Goal: Task Accomplishment & Management: Use online tool/utility

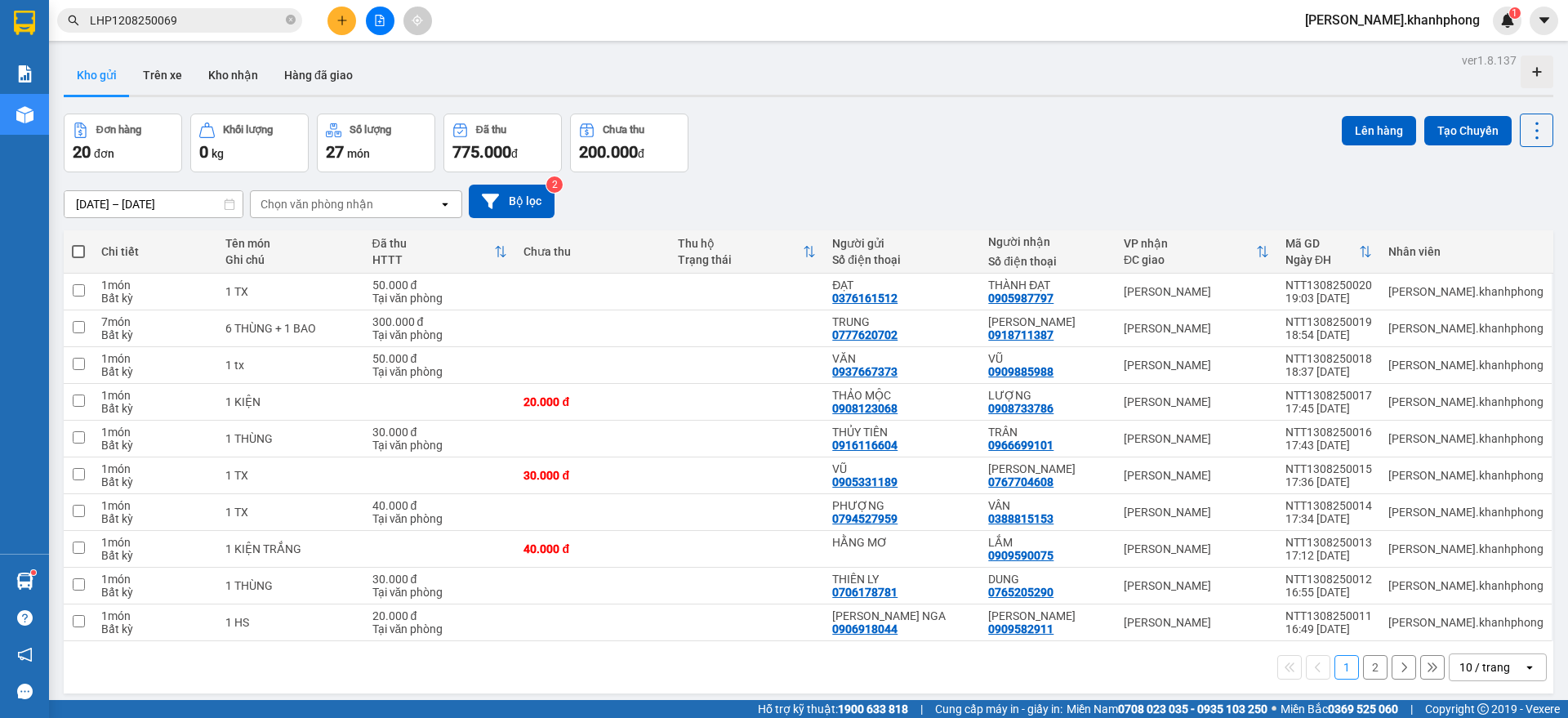
click at [1465, 674] on div "10 / trang" at bounding box center [1485, 668] width 51 height 17
click at [1465, 635] on span "100 / trang" at bounding box center [1476, 631] width 59 height 17
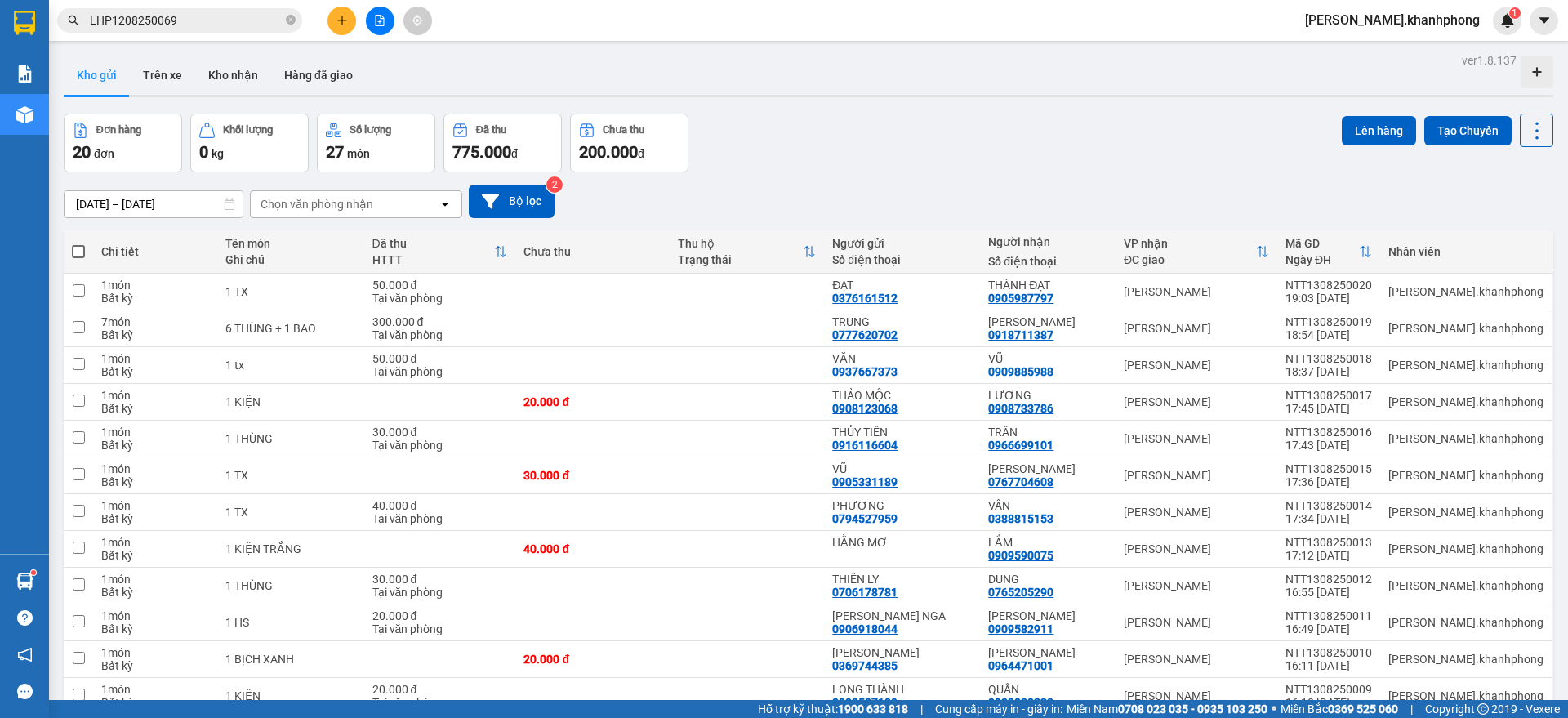
click at [82, 251] on span at bounding box center [78, 252] width 13 height 13
click at [78, 243] on input "checkbox" at bounding box center [78, 243] width 0 height 0
checkbox input "true"
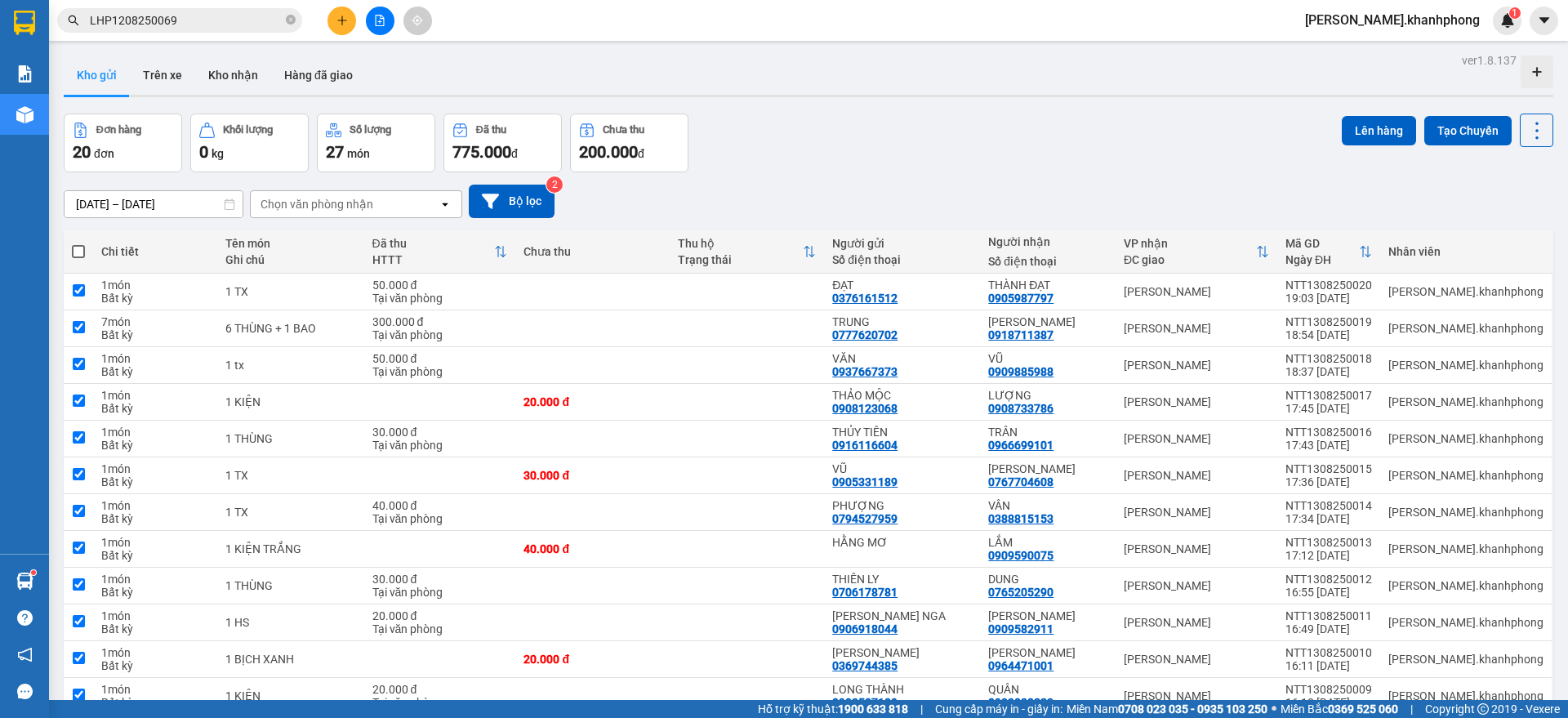
checkbox input "true"
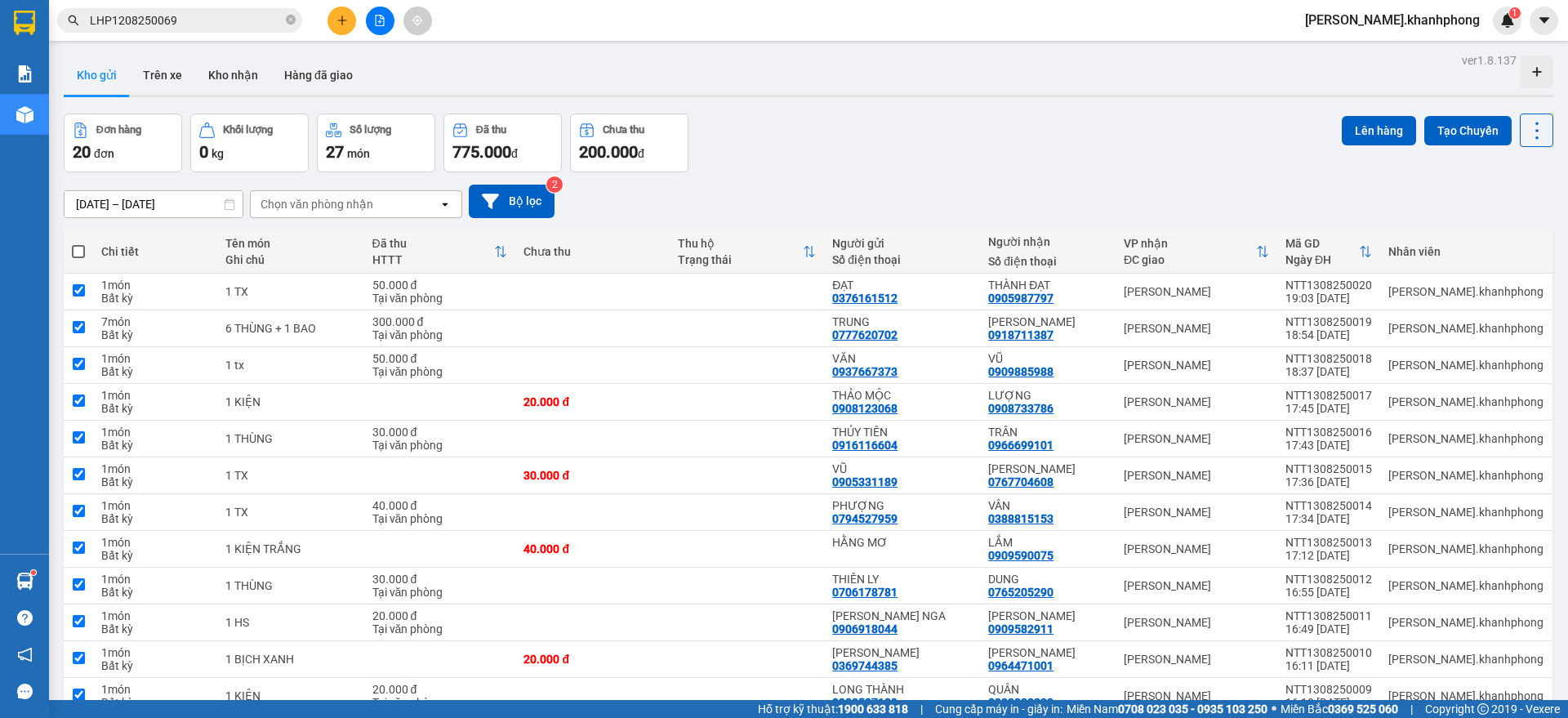
checkbox input "true"
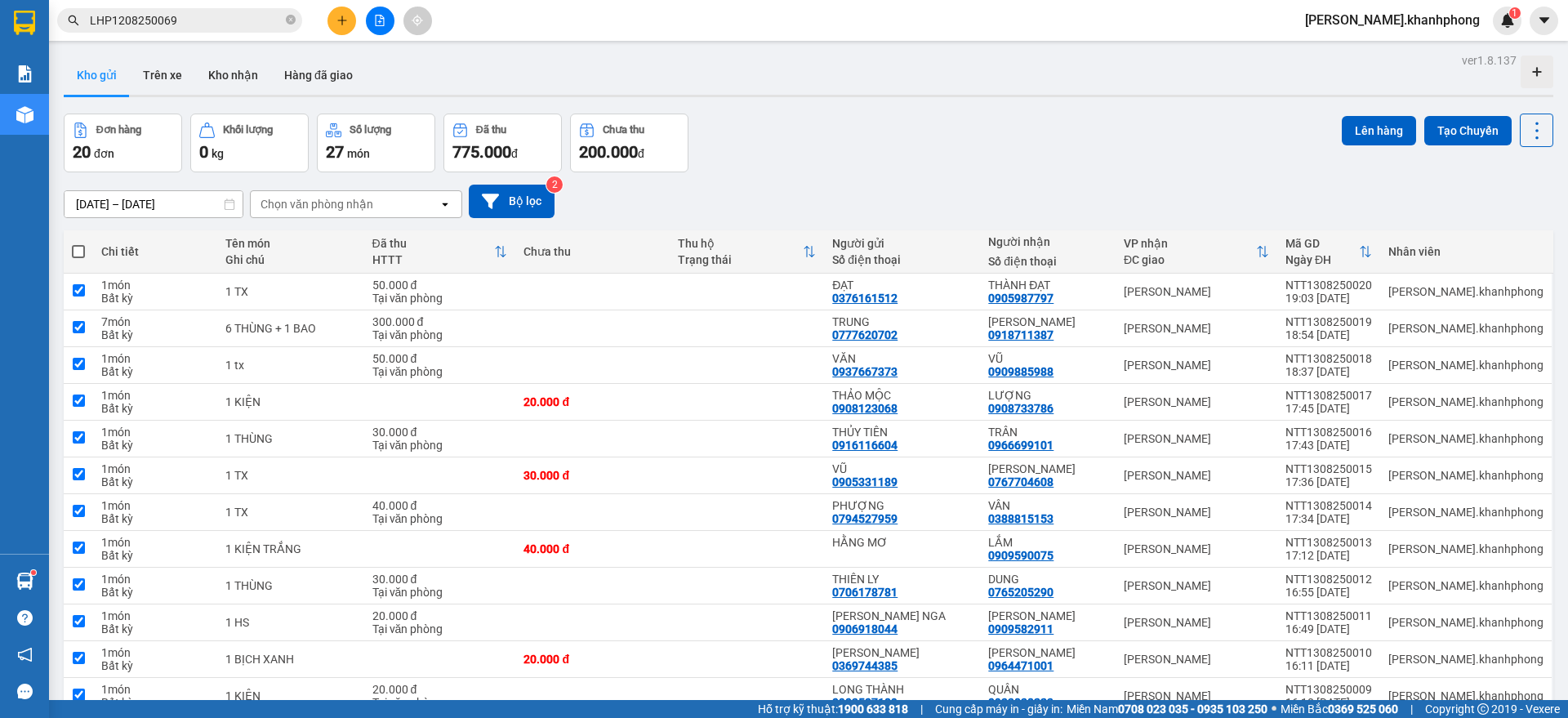
checkbox input "true"
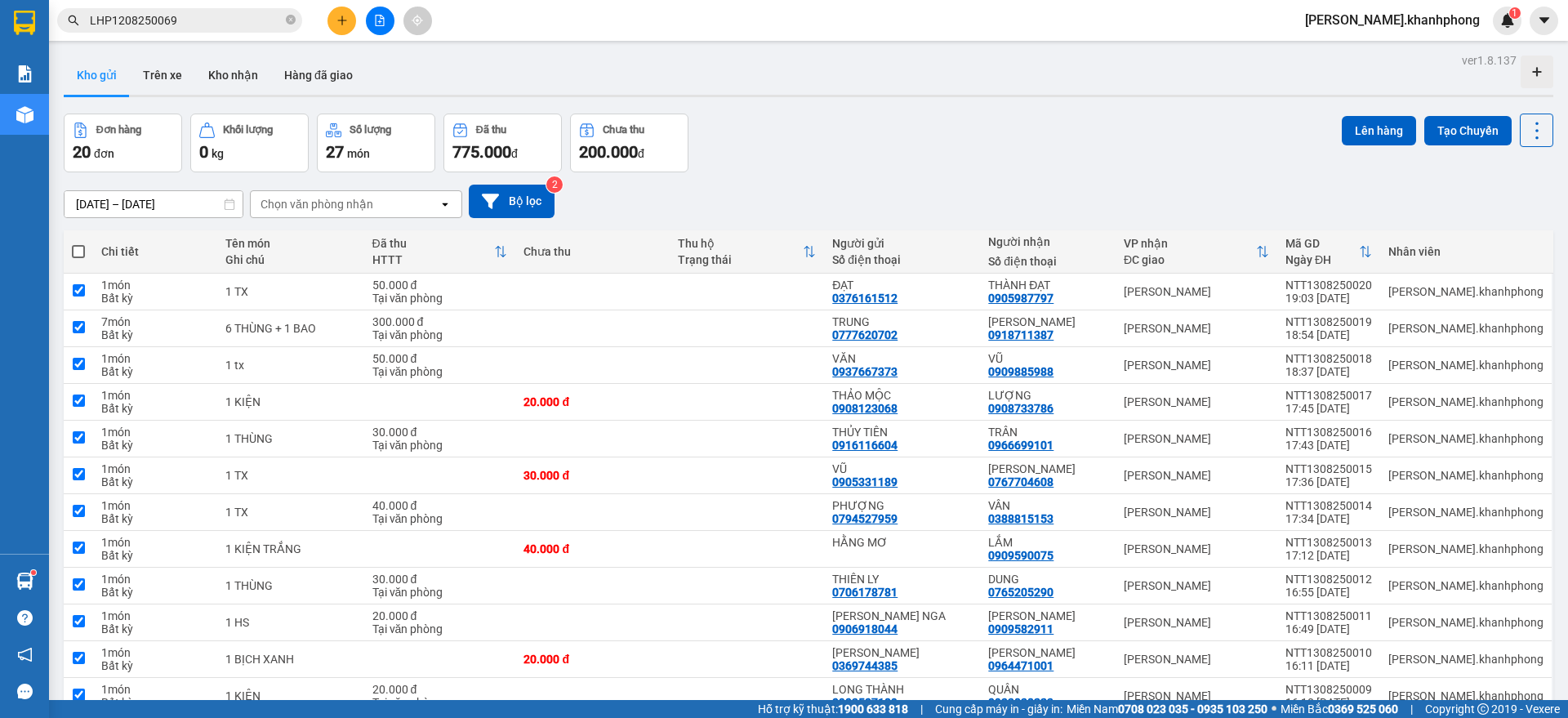
checkbox input "true"
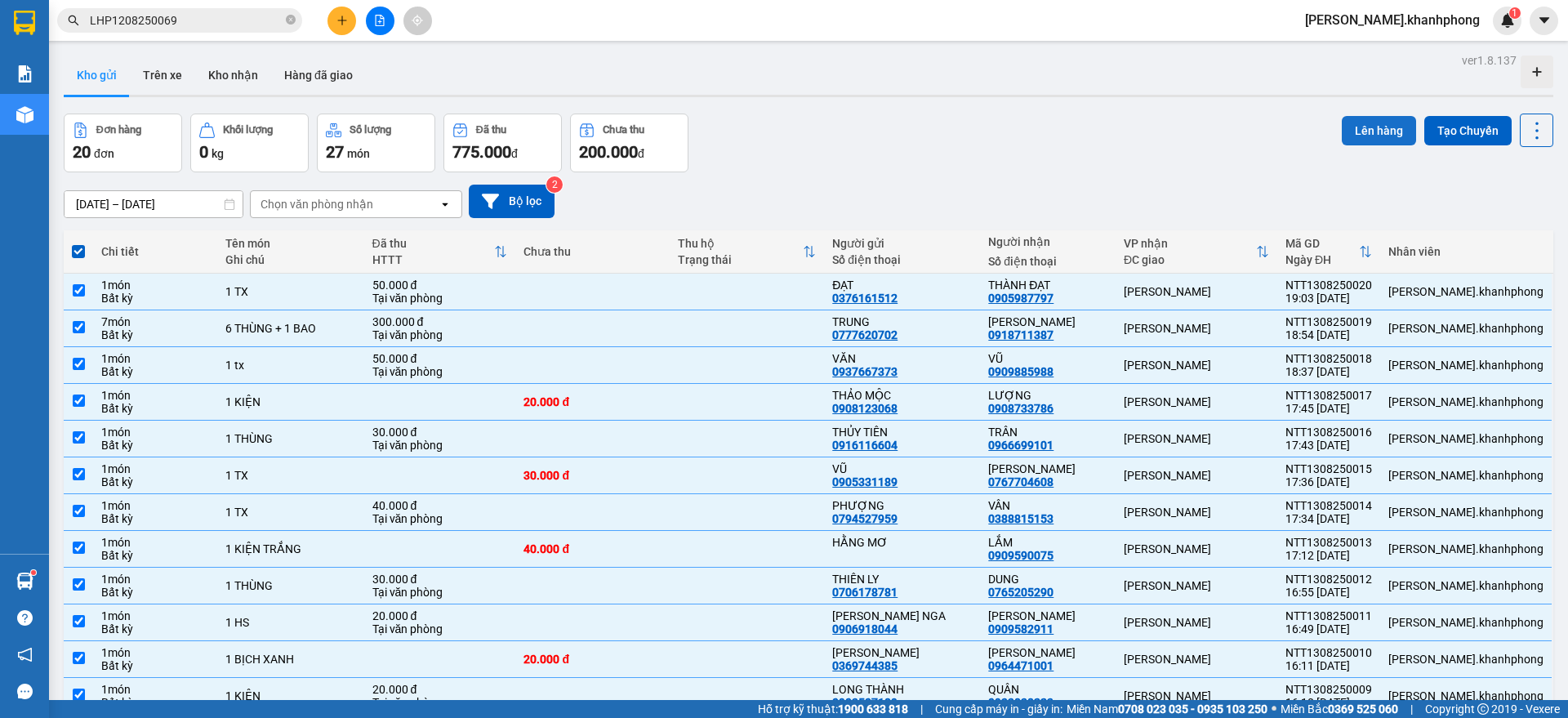
click at [1356, 135] on button "Lên hàng" at bounding box center [1379, 130] width 74 height 29
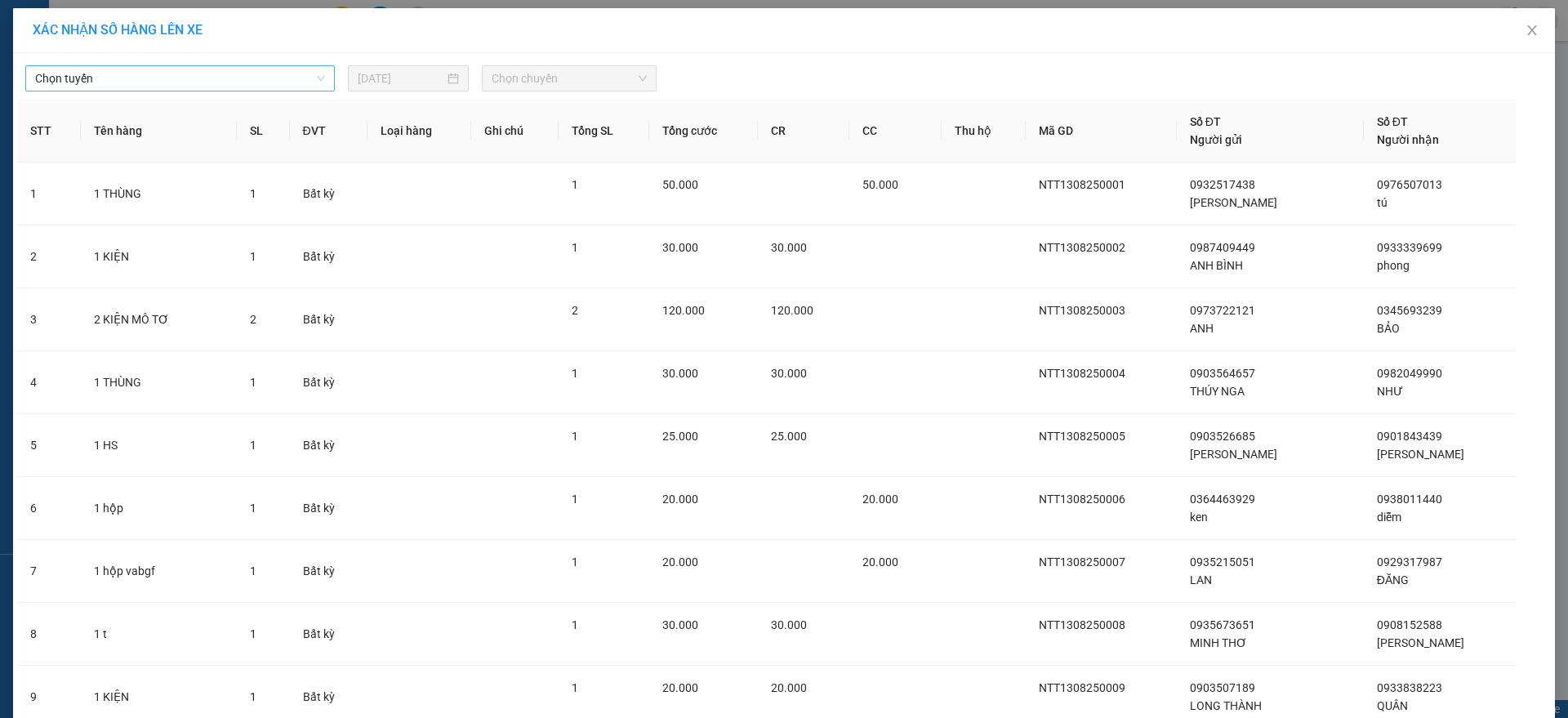
click at [304, 81] on span "Chọn tuyến" at bounding box center [180, 77] width 290 height 24
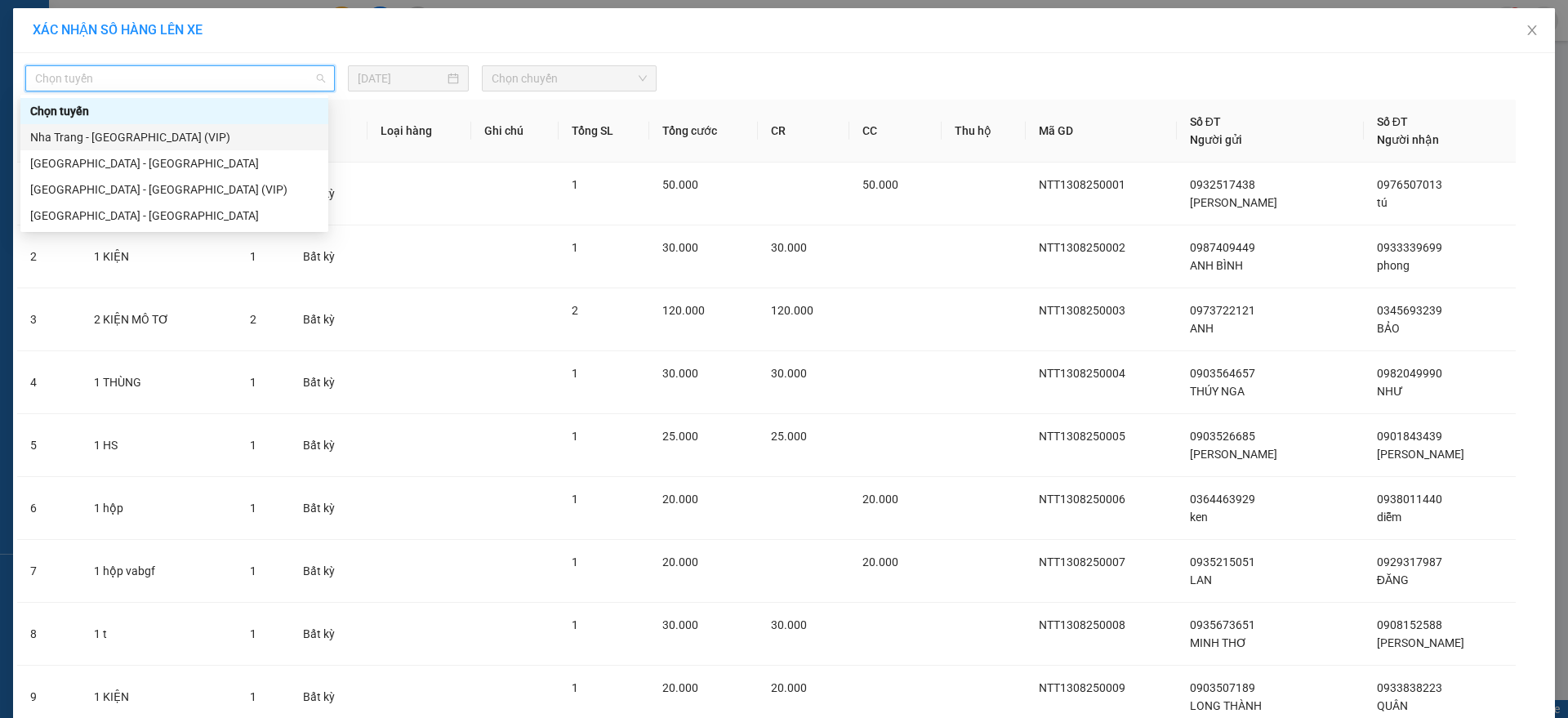
click at [116, 132] on div "Nha Trang - [GEOGRAPHIC_DATA] (VIP)" at bounding box center [174, 137] width 288 height 18
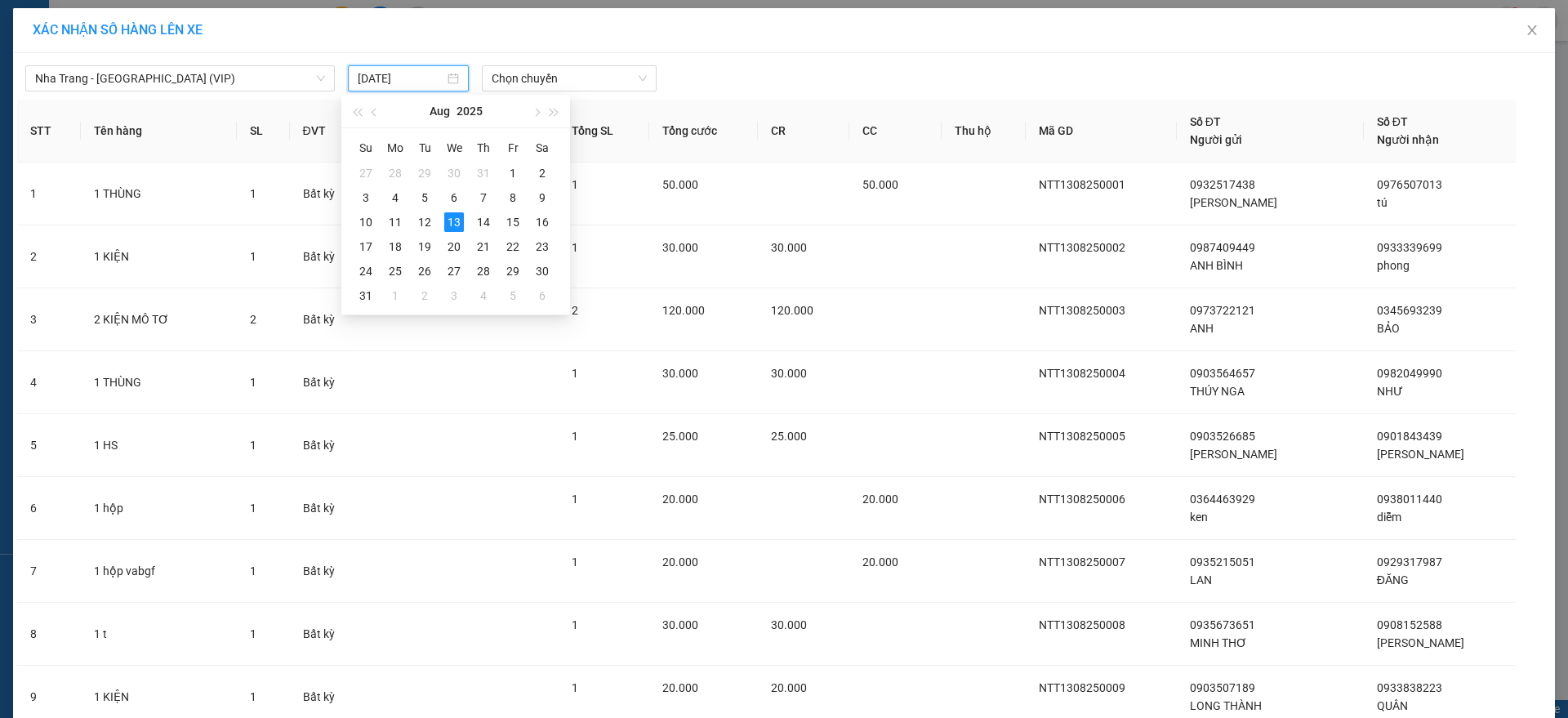
click at [406, 87] on input "[DATE]" at bounding box center [401, 78] width 87 height 18
type input "[DATE]"
click at [452, 222] on div "13" at bounding box center [455, 222] width 20 height 20
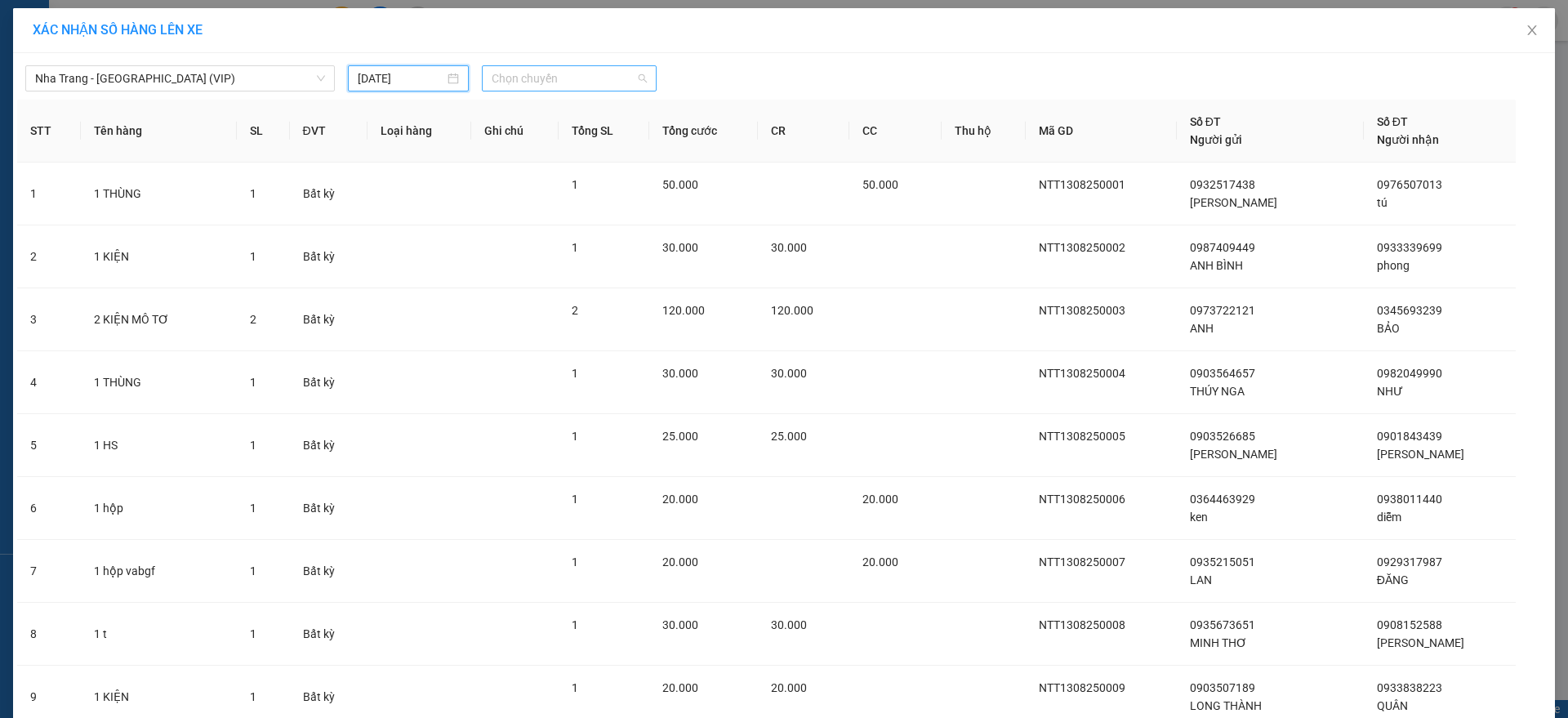
click at [535, 78] on span "Chọn chuyến" at bounding box center [570, 77] width 155 height 24
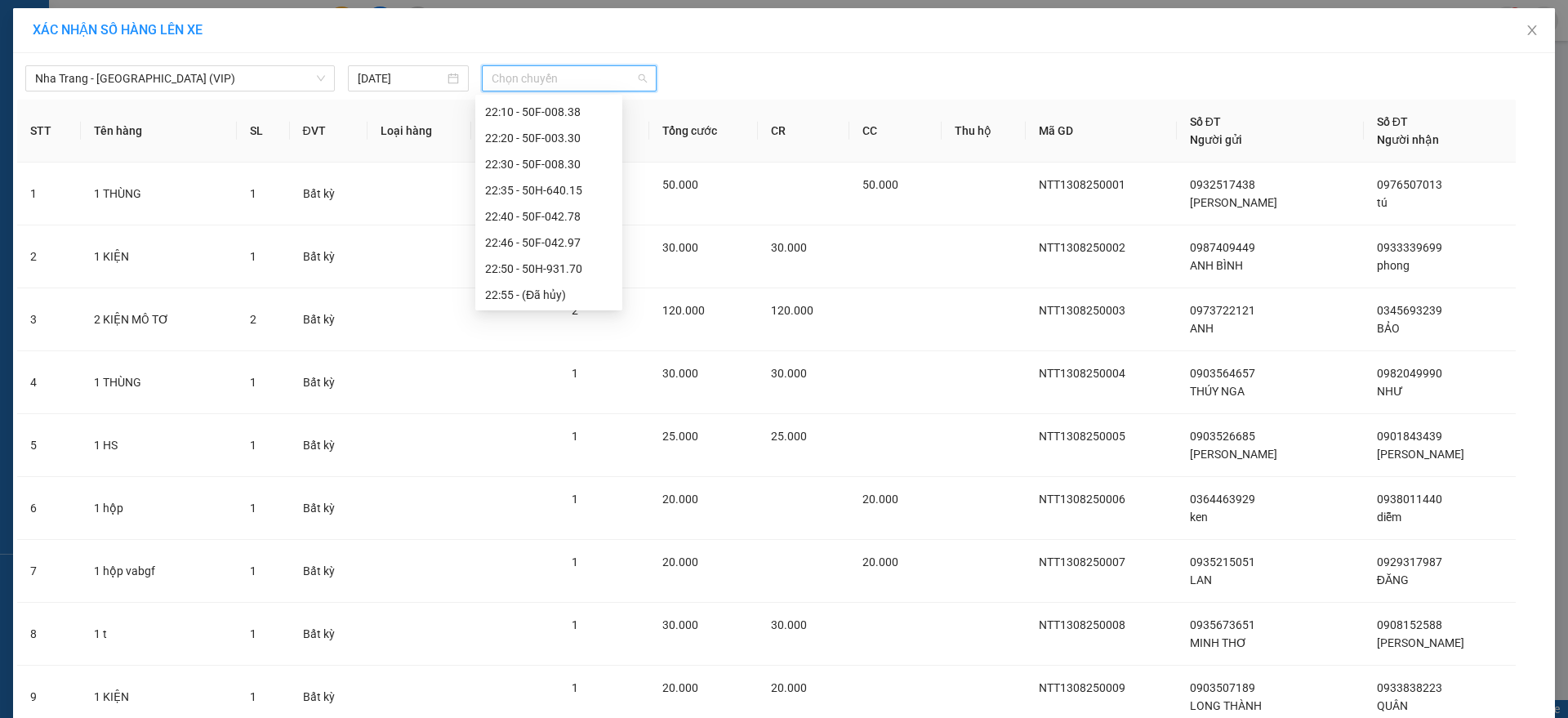
scroll to position [314, 0]
click at [571, 282] on div "23:10 - 50H-293.80" at bounding box center [549, 293] width 147 height 26
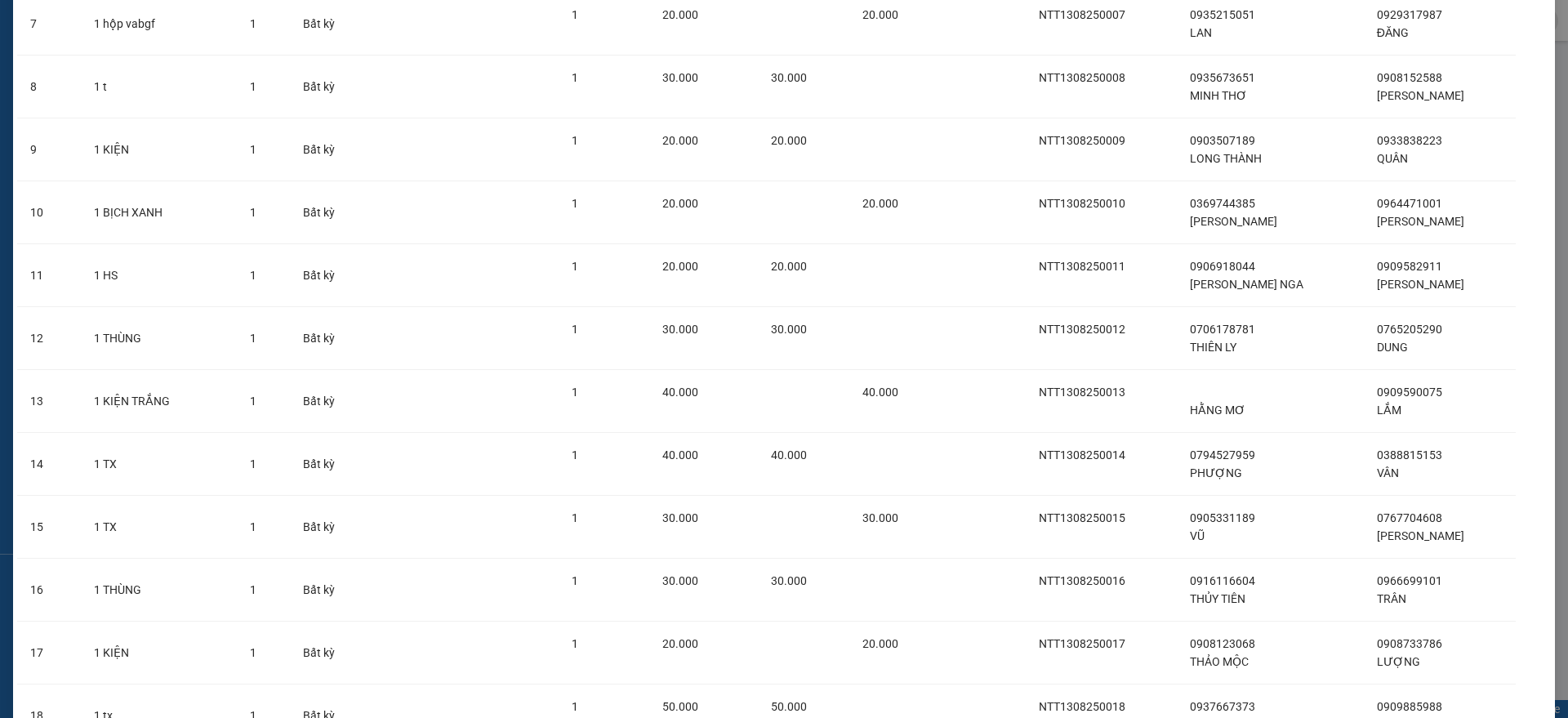
scroll to position [832, 0]
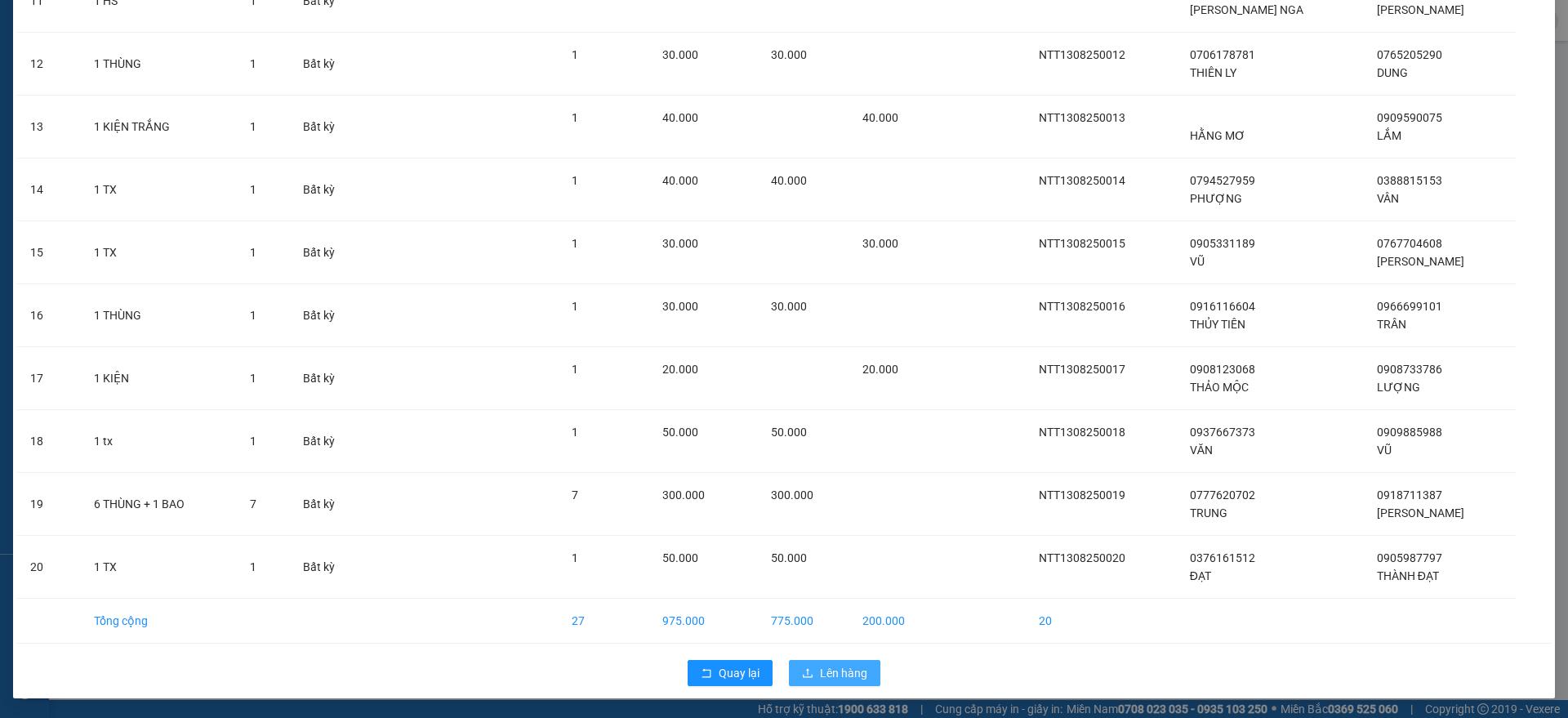
click at [821, 671] on span "Lên hàng" at bounding box center [844, 673] width 47 height 18
